Goal: Transaction & Acquisition: Purchase product/service

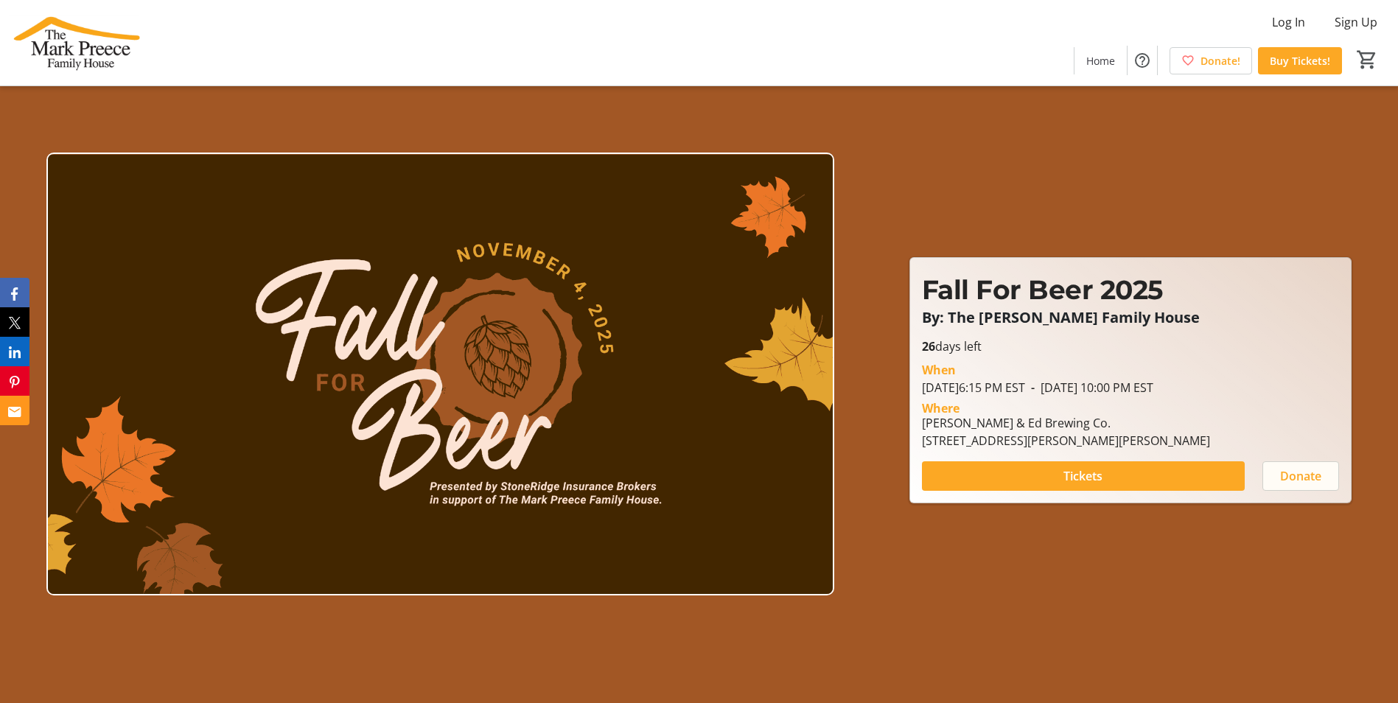
click at [1263, 481] on span at bounding box center [1300, 475] width 75 height 35
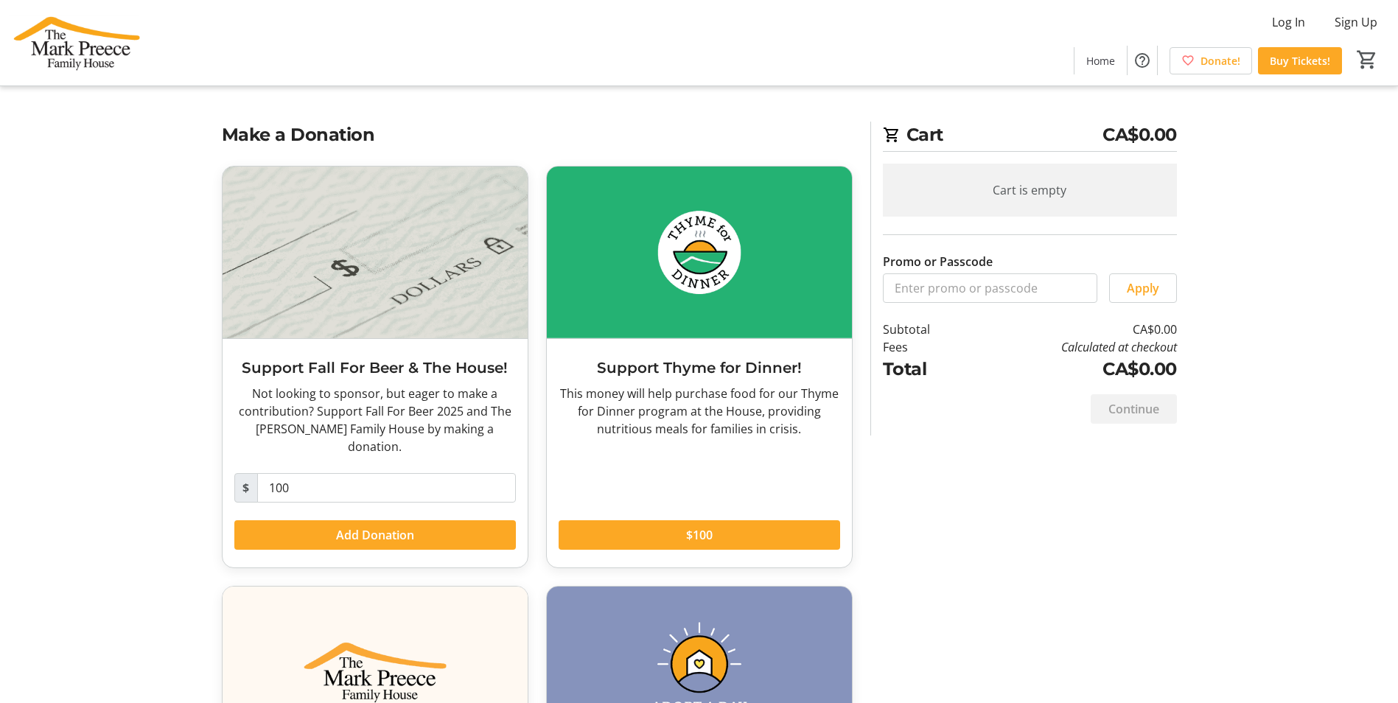
click at [462, 408] on div "Not looking to sponsor, but eager to make a contribution? Support Fall For Beer…" at bounding box center [375, 420] width 282 height 71
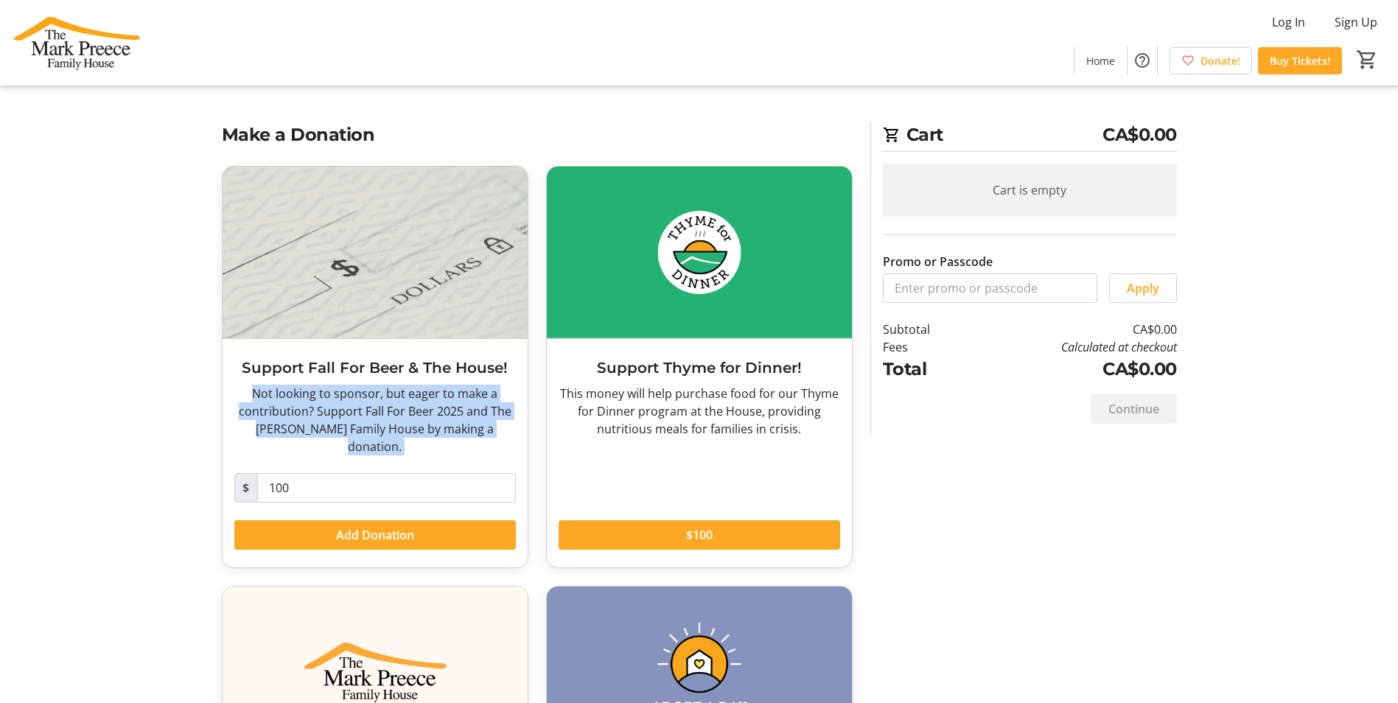
click at [462, 408] on div "Not looking to sponsor, but eager to make a contribution? Support Fall For Beer…" at bounding box center [375, 420] width 282 height 71
drag, startPoint x: 462, startPoint y: 408, endPoint x: 363, endPoint y: 406, distance: 98.8
click at [363, 406] on div "Not looking to sponsor, but eager to make a contribution? Support Fall For Beer…" at bounding box center [375, 420] width 282 height 71
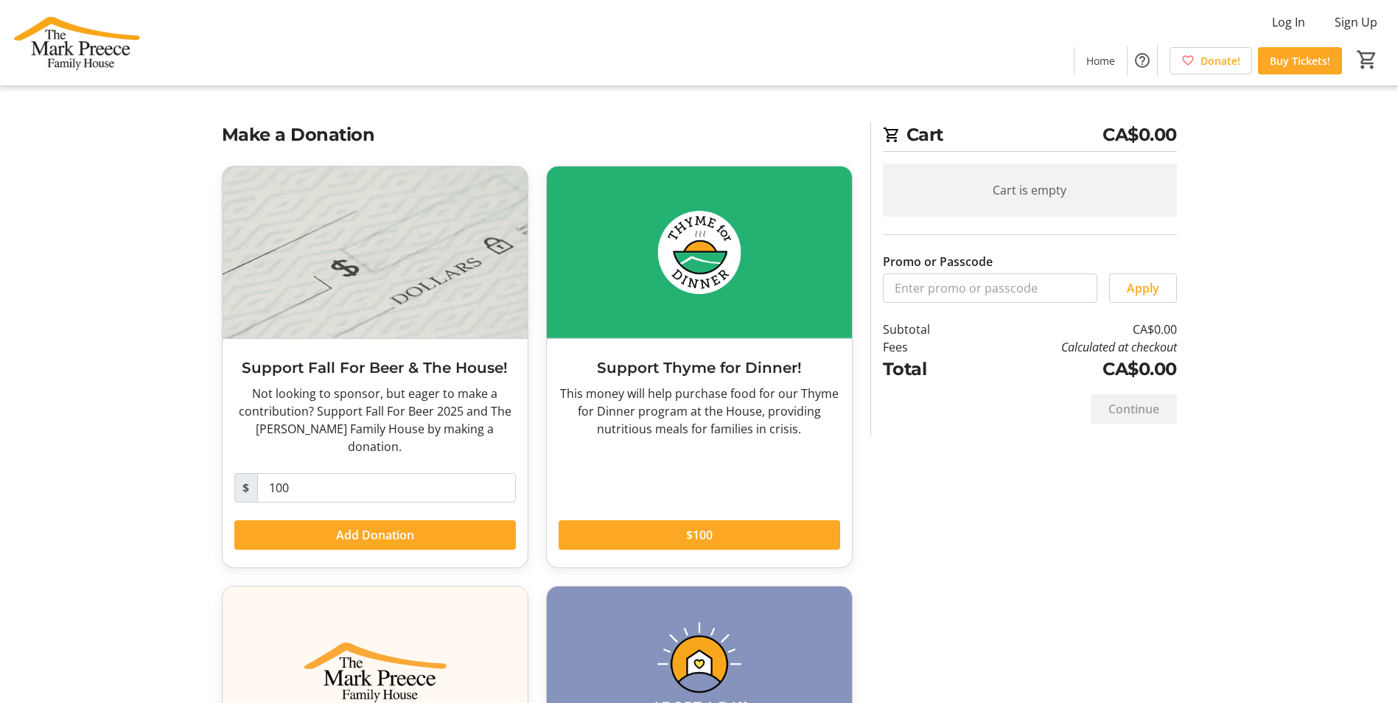
drag, startPoint x: 80, startPoint y: 52, endPoint x: 139, endPoint y: 74, distance: 62.3
click at [80, 52] on img at bounding box center [74, 43] width 131 height 74
drag, startPoint x: 1175, startPoint y: 425, endPoint x: 1163, endPoint y: 421, distance: 12.6
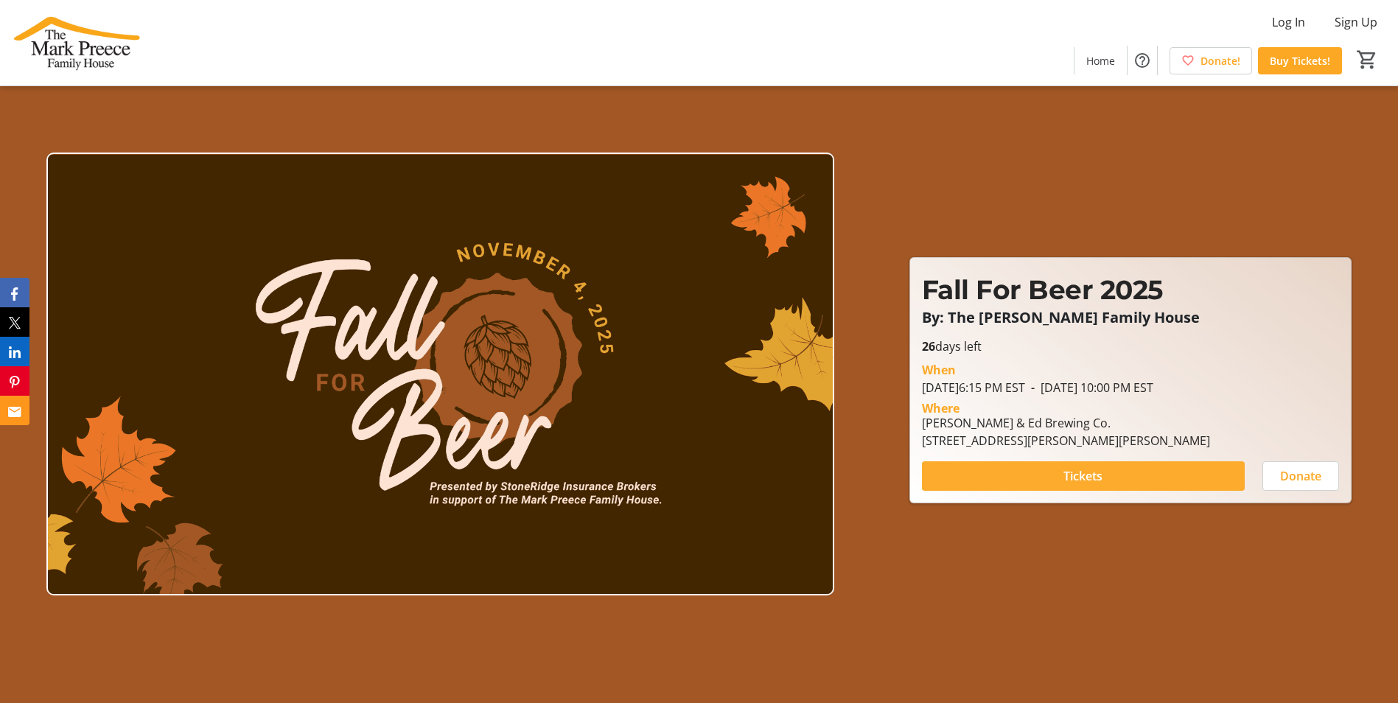
click at [1119, 474] on span at bounding box center [1083, 475] width 323 height 35
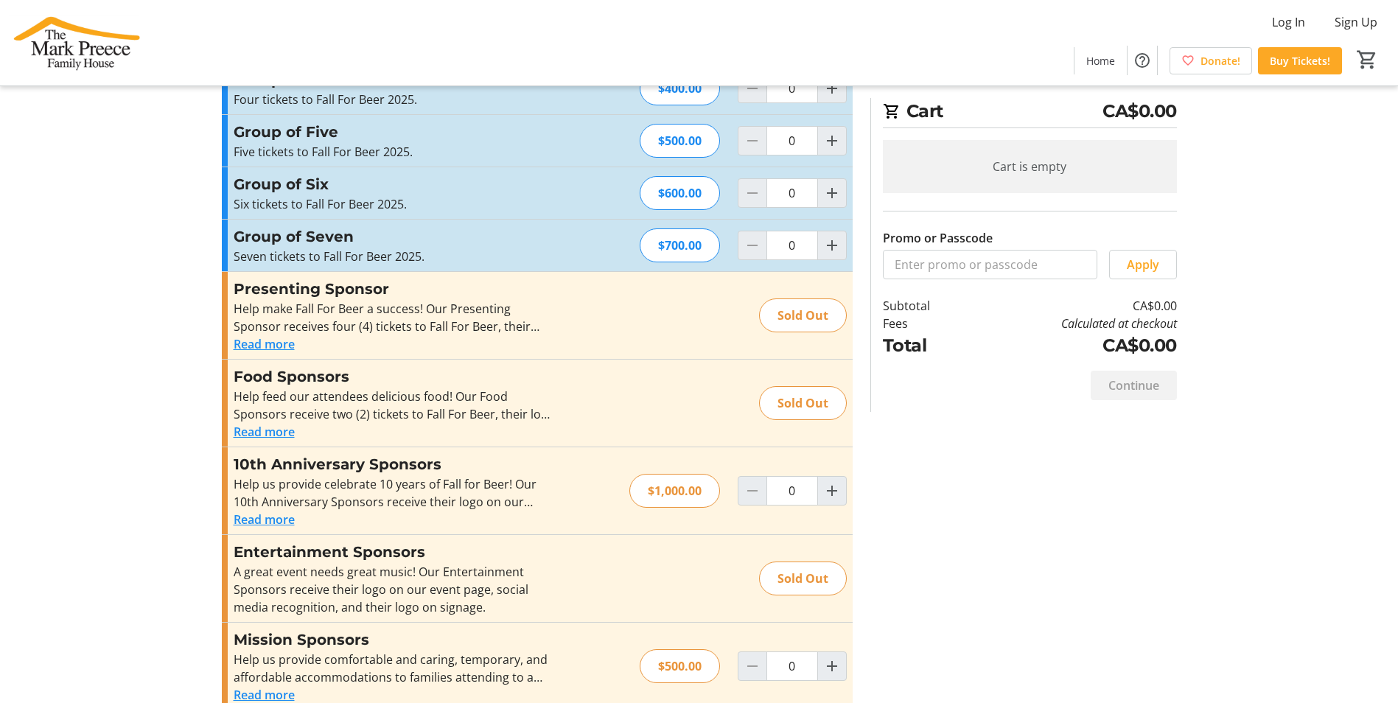
scroll to position [221, 0]
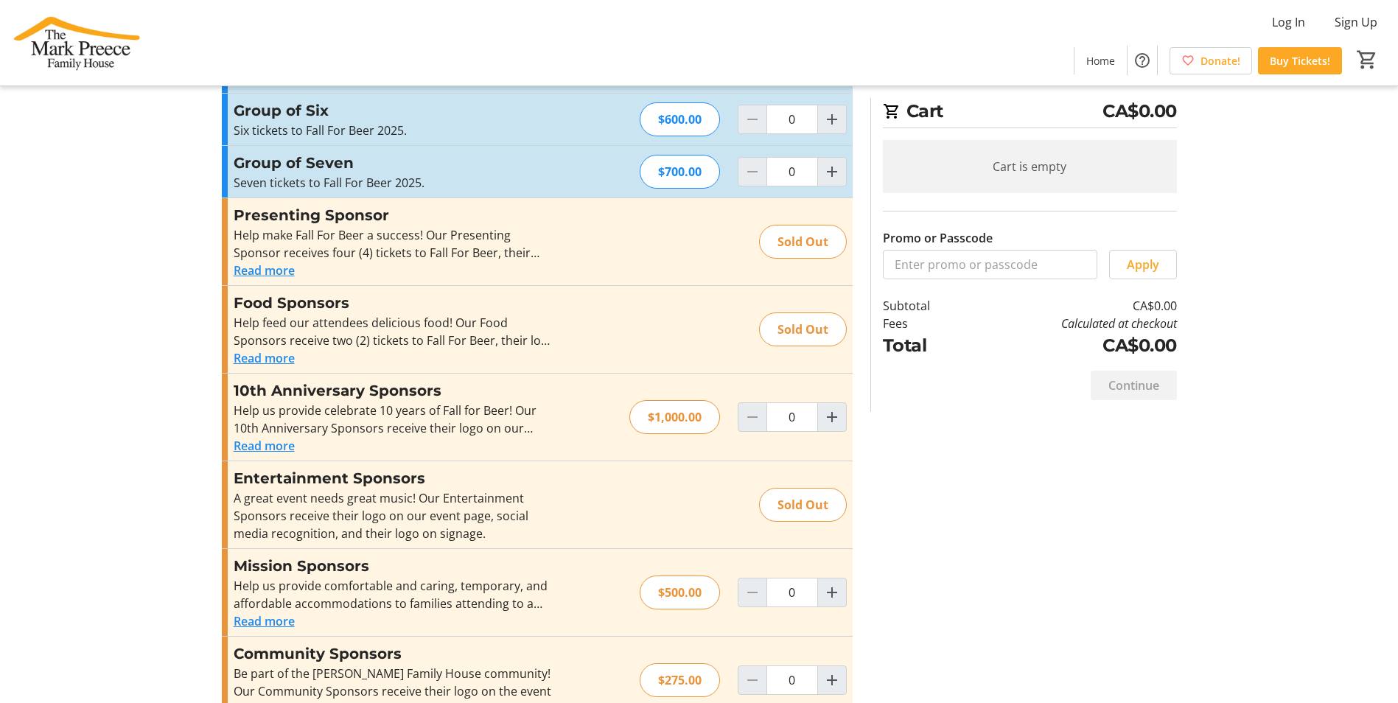
click at [369, 385] on h3 "10th Anniversary Sponsors" at bounding box center [395, 391] width 322 height 22
copy h3 "10th Anniversary Sponsors"
